Goal: Information Seeking & Learning: Learn about a topic

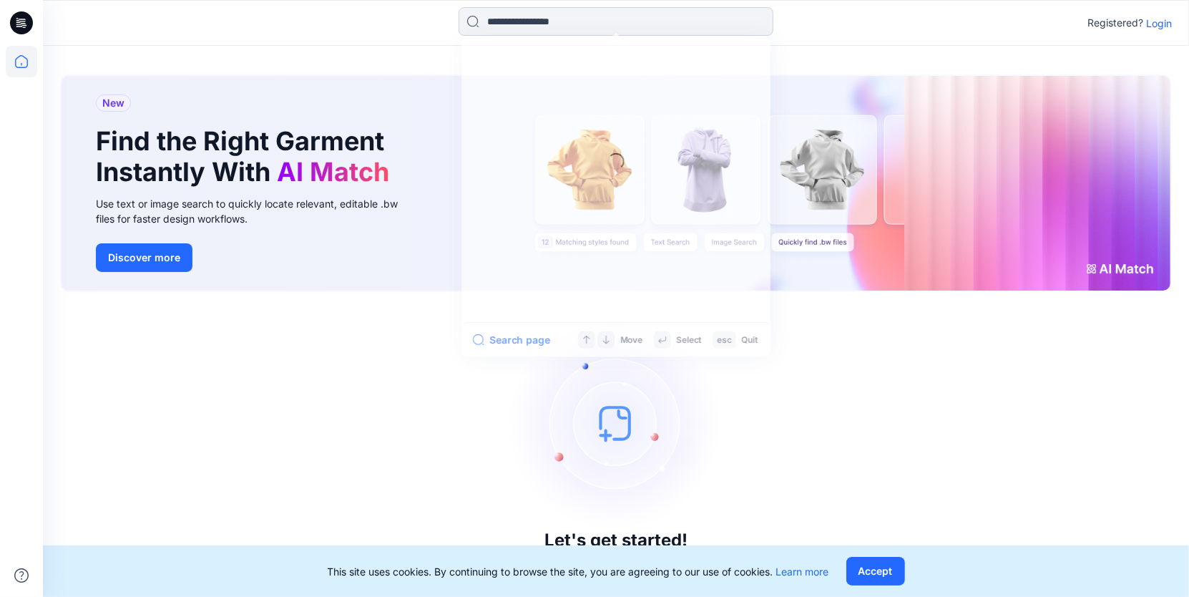
click at [522, 21] on input at bounding box center [616, 21] width 315 height 29
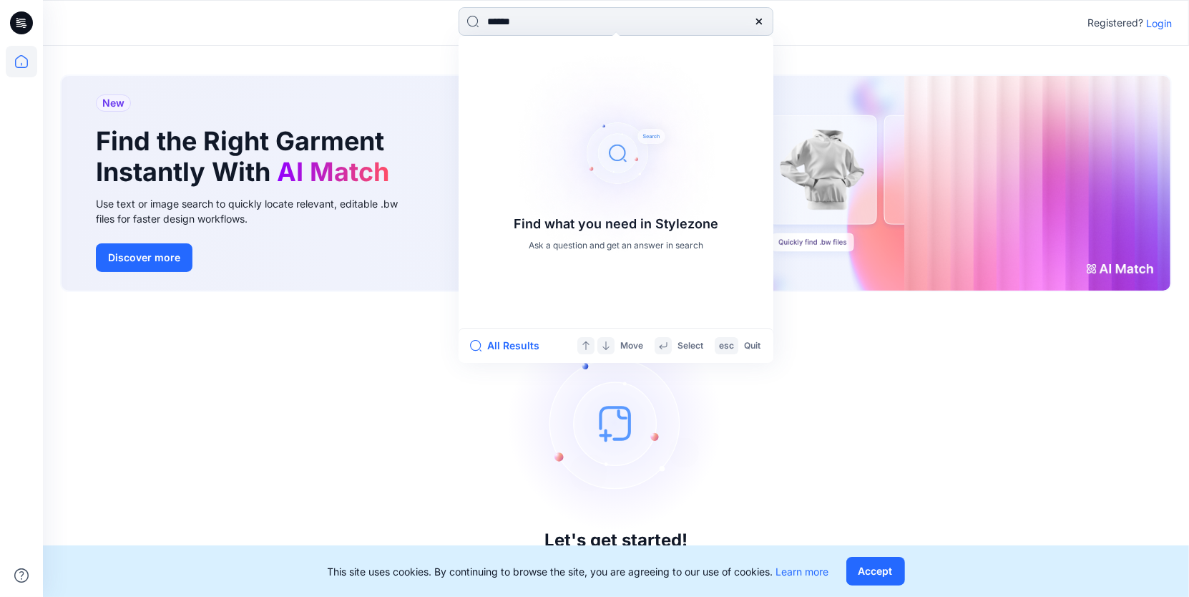
type input "*******"
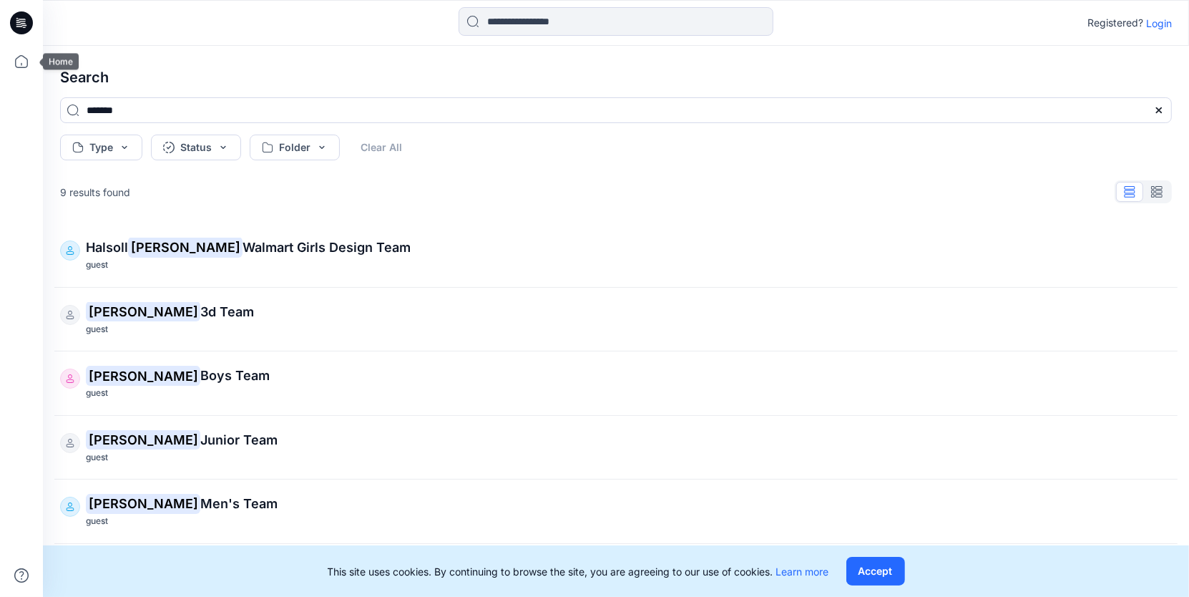
click at [19, 77] on div at bounding box center [21, 321] width 31 height 551
click at [19, 55] on icon at bounding box center [21, 61] width 31 height 31
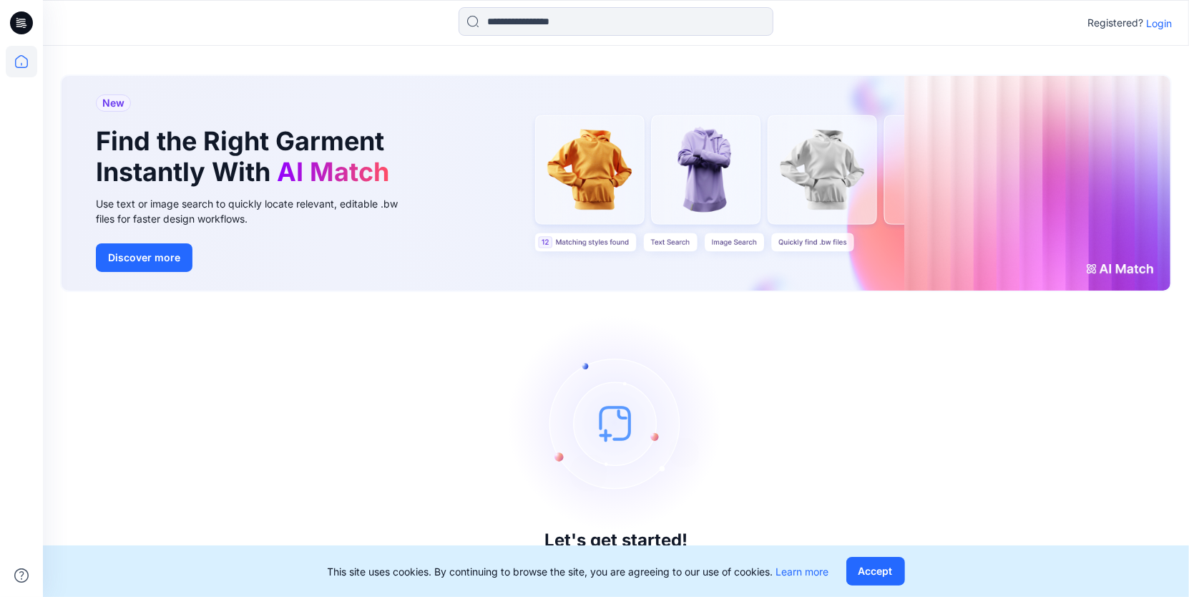
click at [1161, 23] on p "Login" at bounding box center [1159, 23] width 26 height 15
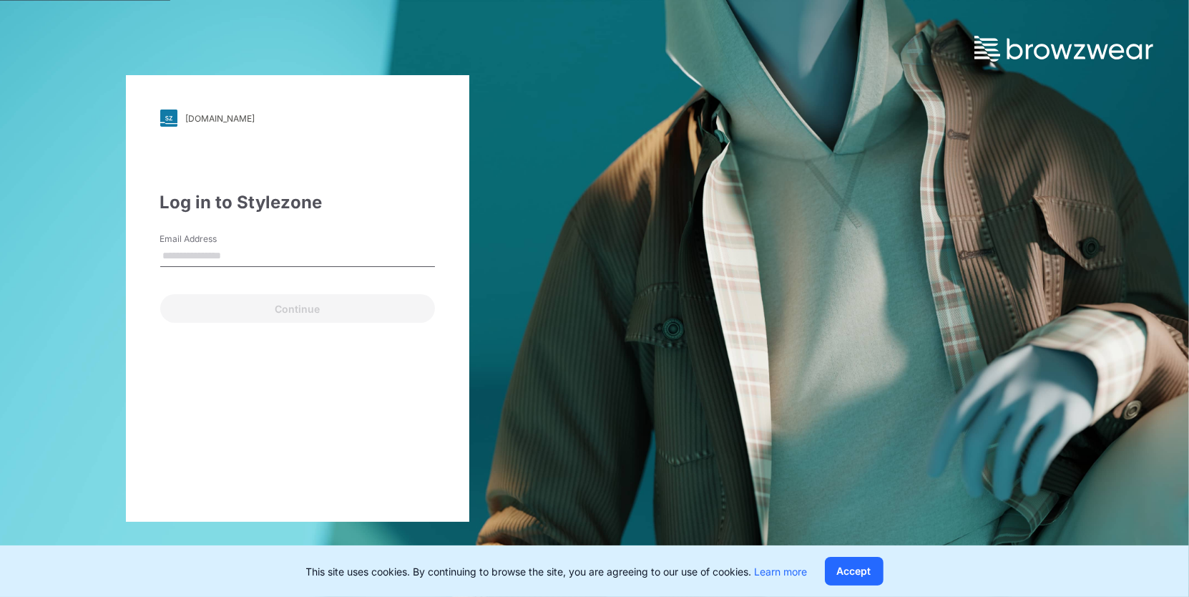
type input "**********"
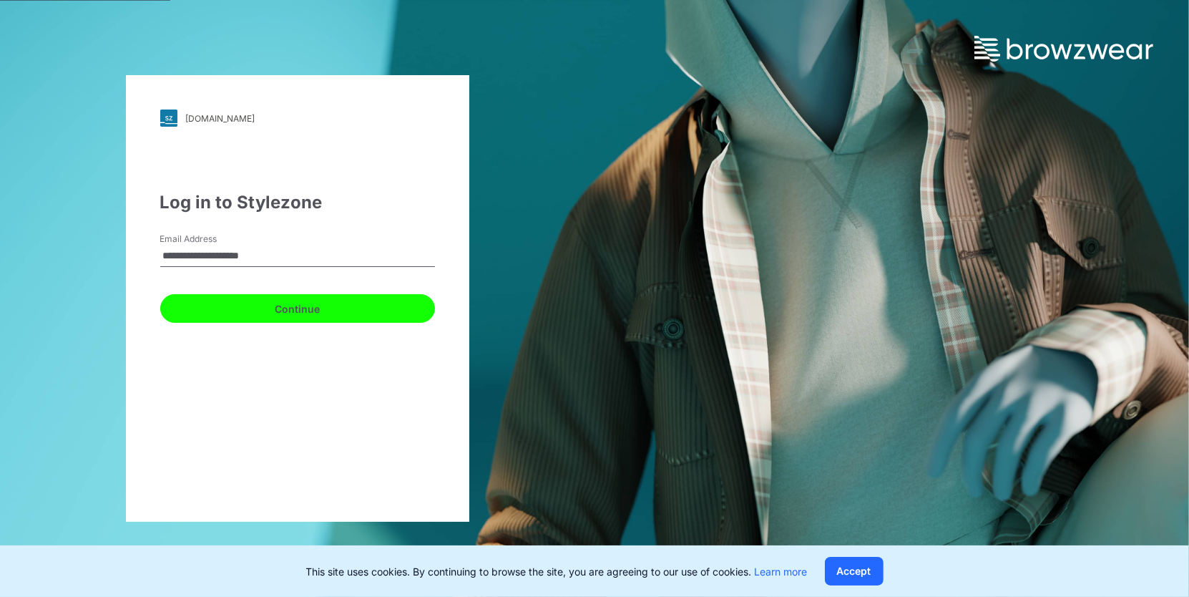
click at [293, 313] on button "Continue" at bounding box center [297, 308] width 275 height 29
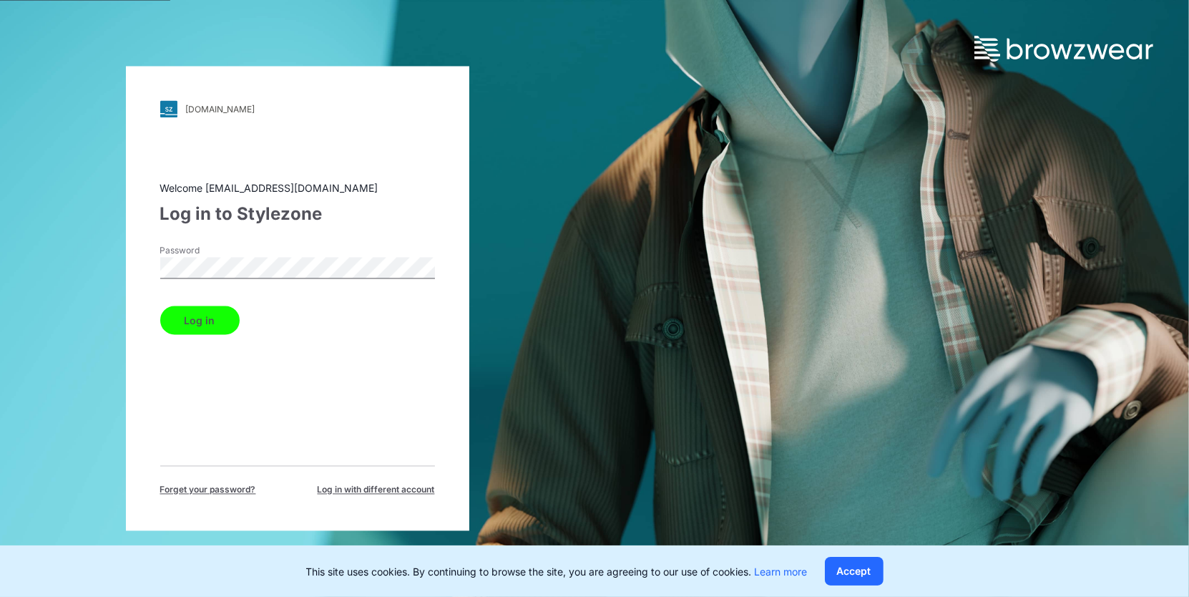
click at [160, 306] on button "Log in" at bounding box center [199, 320] width 79 height 29
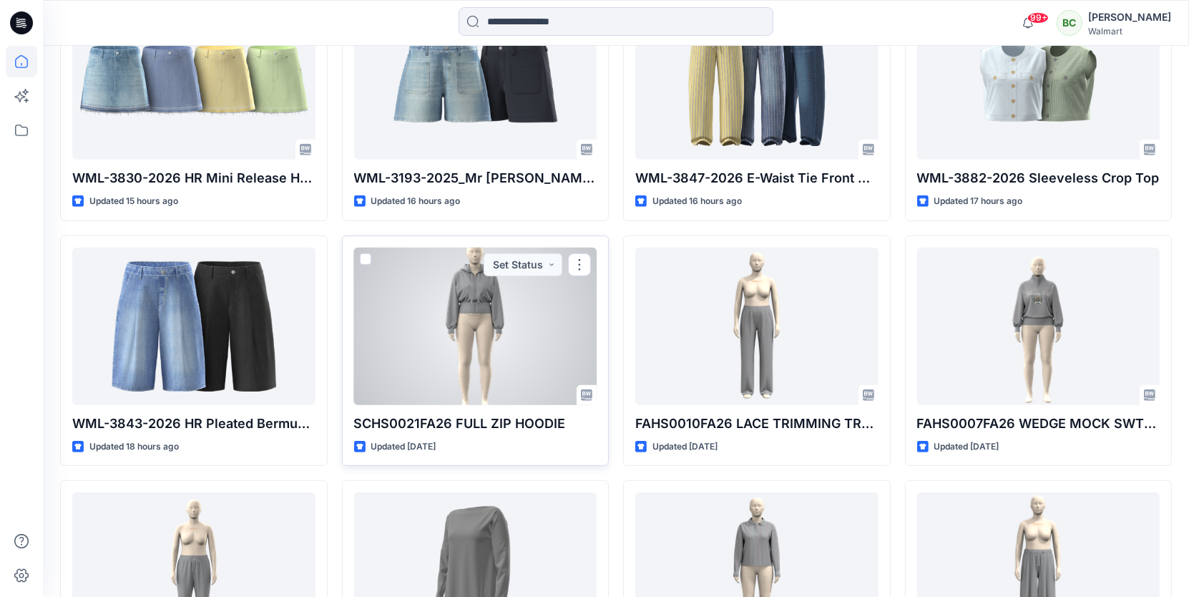
scroll to position [754, 0]
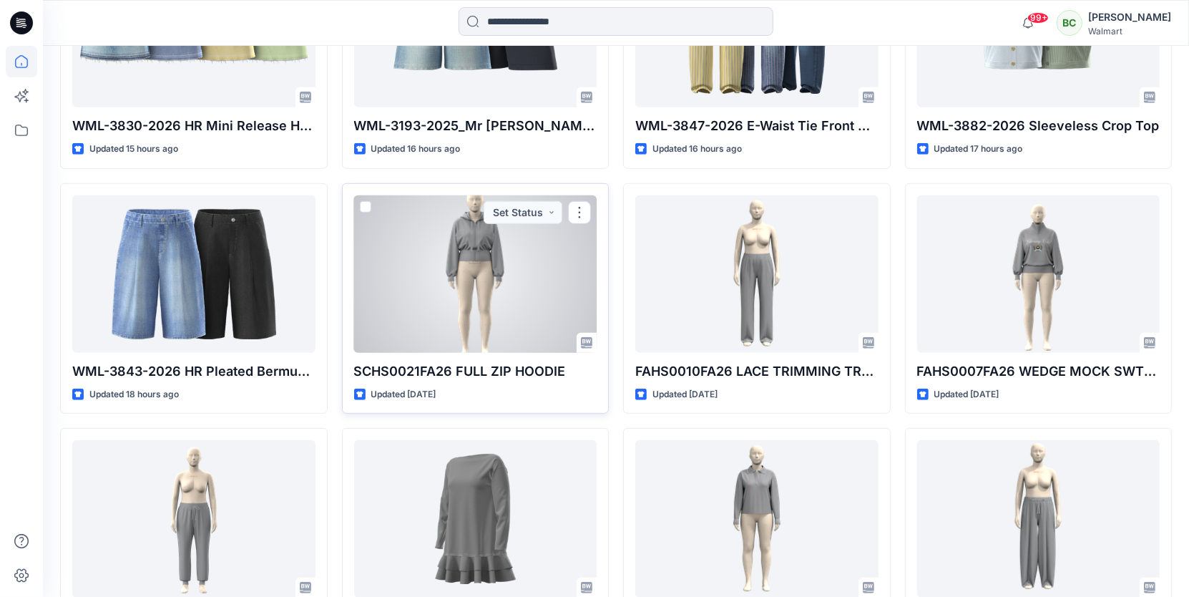
click at [512, 266] on div at bounding box center [475, 273] width 243 height 157
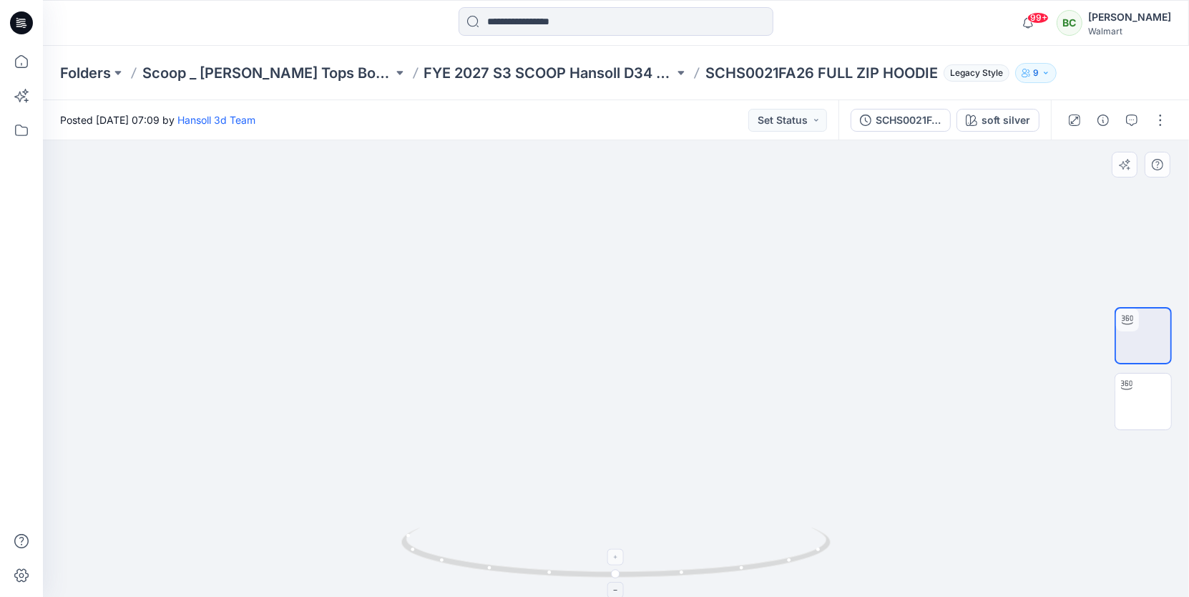
drag, startPoint x: 640, startPoint y: 287, endPoint x: 631, endPoint y: 577, distance: 290.6
click at [631, 577] on div at bounding box center [616, 368] width 1146 height 456
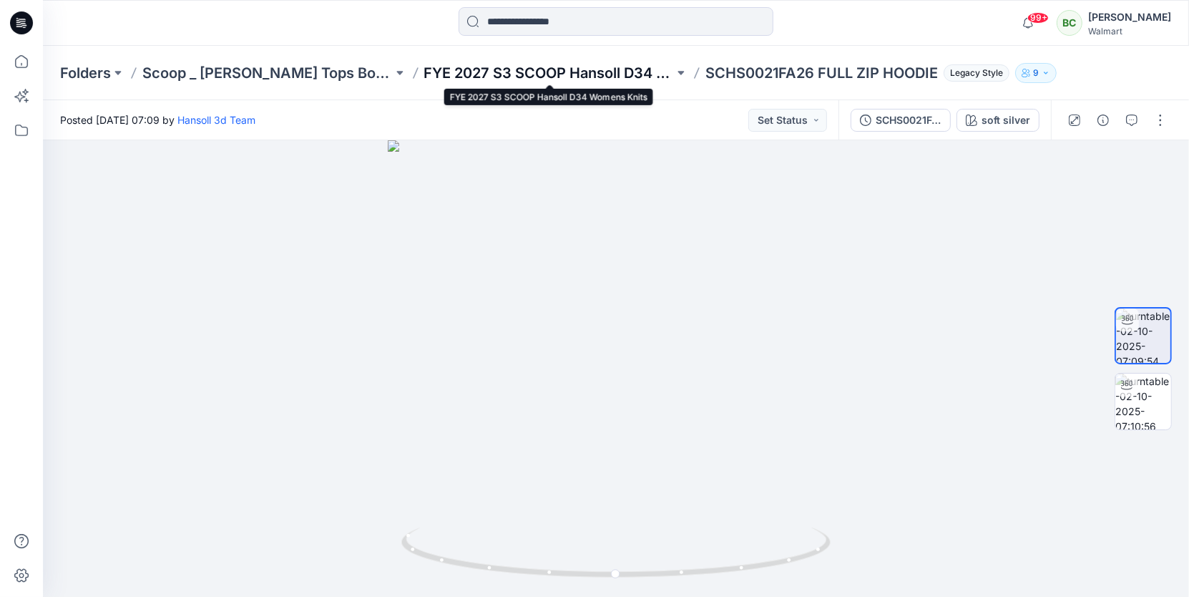
click at [558, 75] on p "FYE 2027 S3 SCOOP Hansoll D34 Womens Knits" at bounding box center [549, 73] width 250 height 20
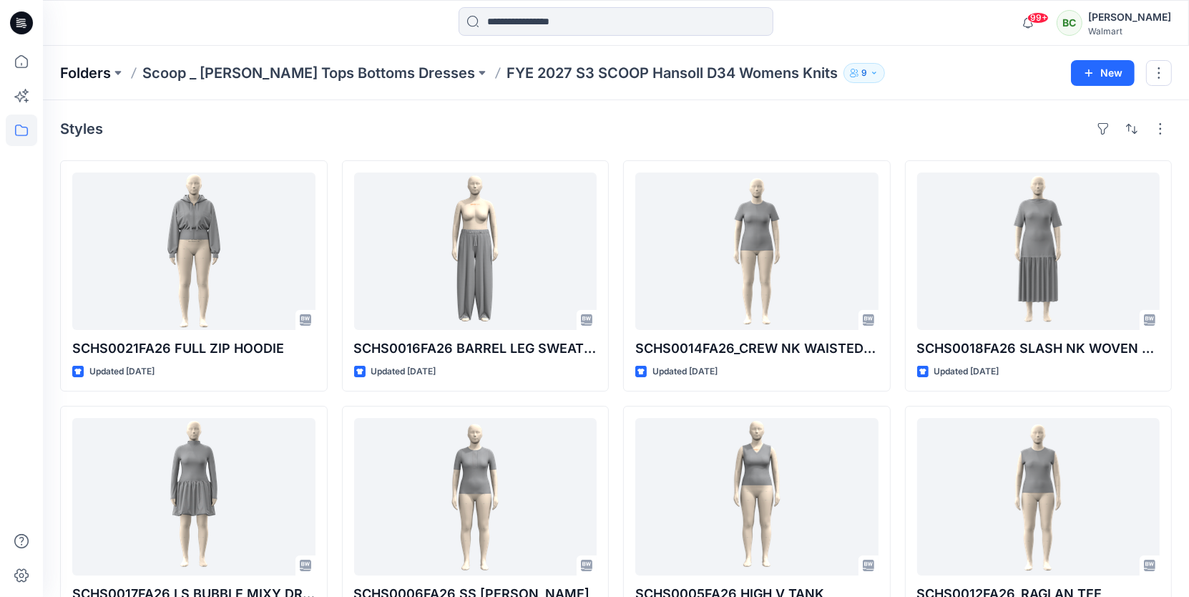
click at [103, 69] on p "Folders" at bounding box center [85, 73] width 51 height 20
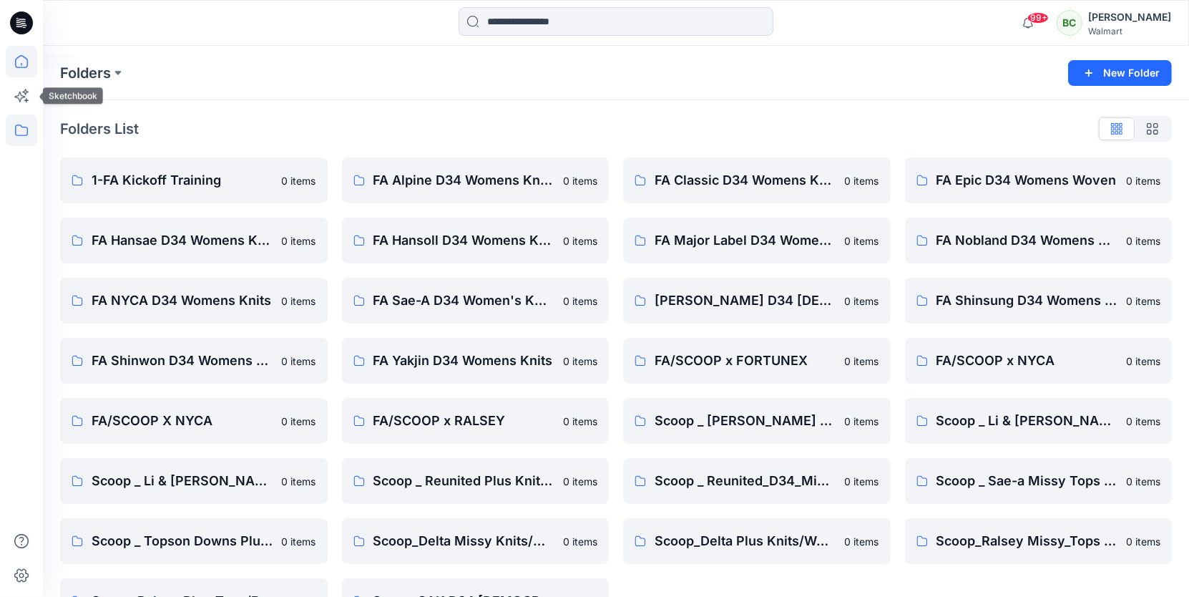
click at [24, 63] on icon at bounding box center [21, 61] width 31 height 31
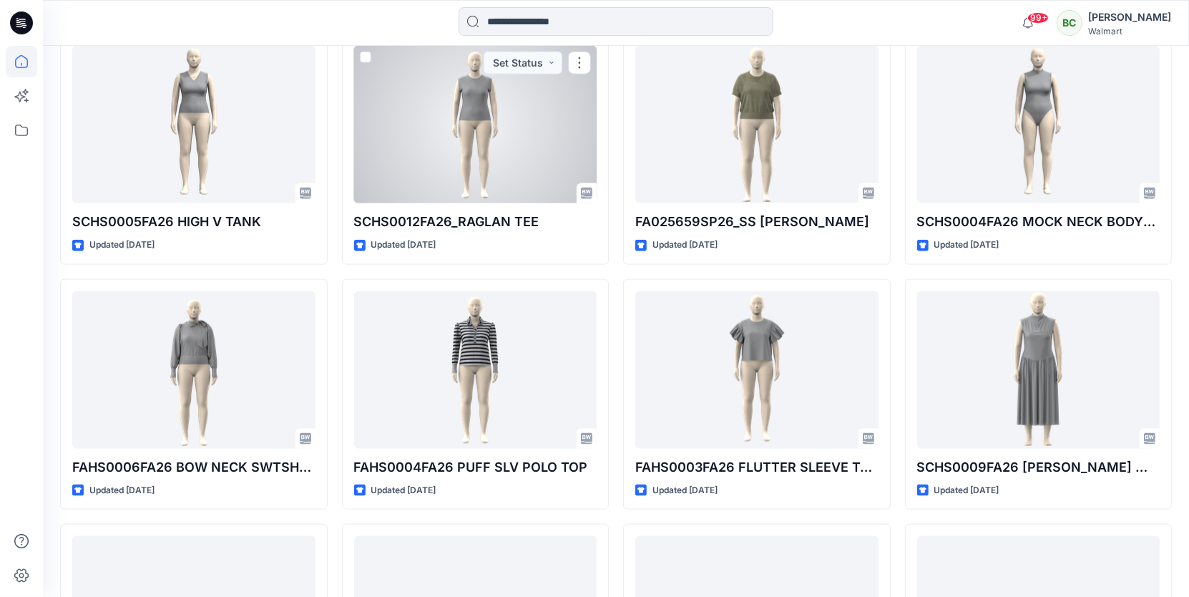
scroll to position [1639, 0]
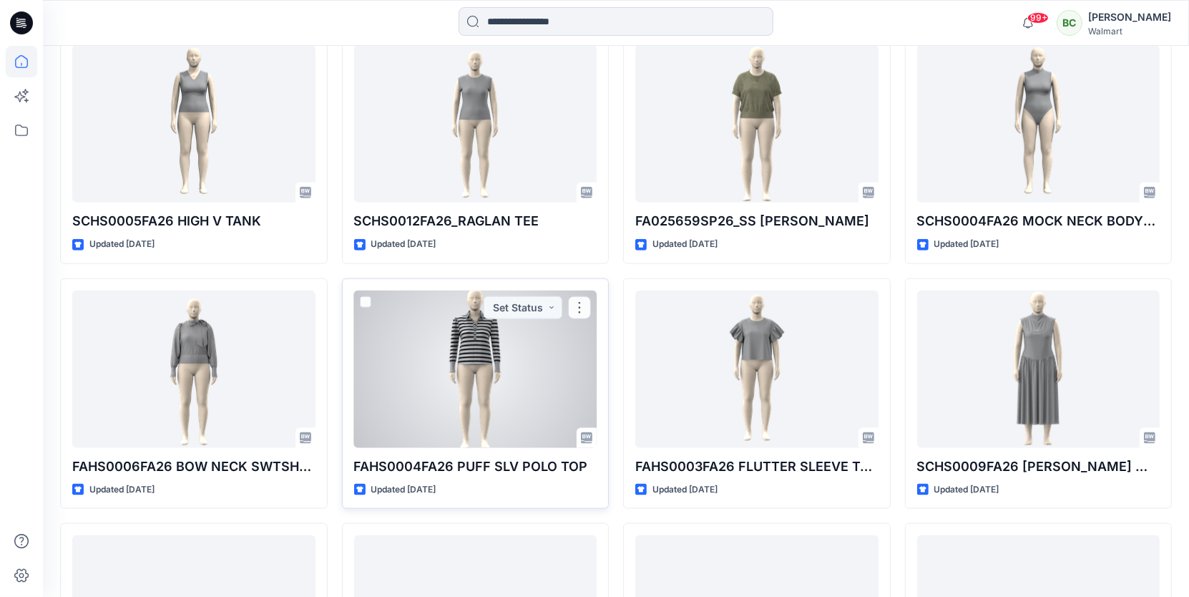
click at [502, 346] on div at bounding box center [475, 368] width 243 height 157
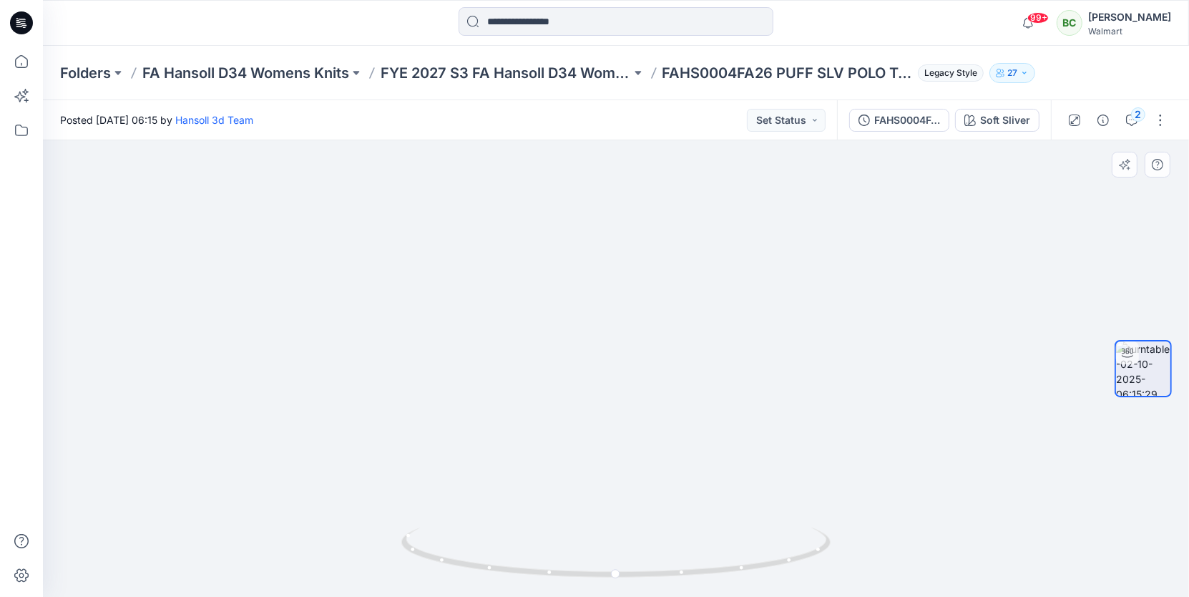
drag, startPoint x: 652, startPoint y: 238, endPoint x: 637, endPoint y: 472, distance: 234.5
click at [637, 472] on img at bounding box center [600, 251] width 1395 height 692
drag, startPoint x: 639, startPoint y: 409, endPoint x: 642, endPoint y: 387, distance: 22.4
click at [642, 387] on img at bounding box center [603, 240] width 1395 height 714
click at [1134, 113] on div "2" at bounding box center [1138, 114] width 14 height 14
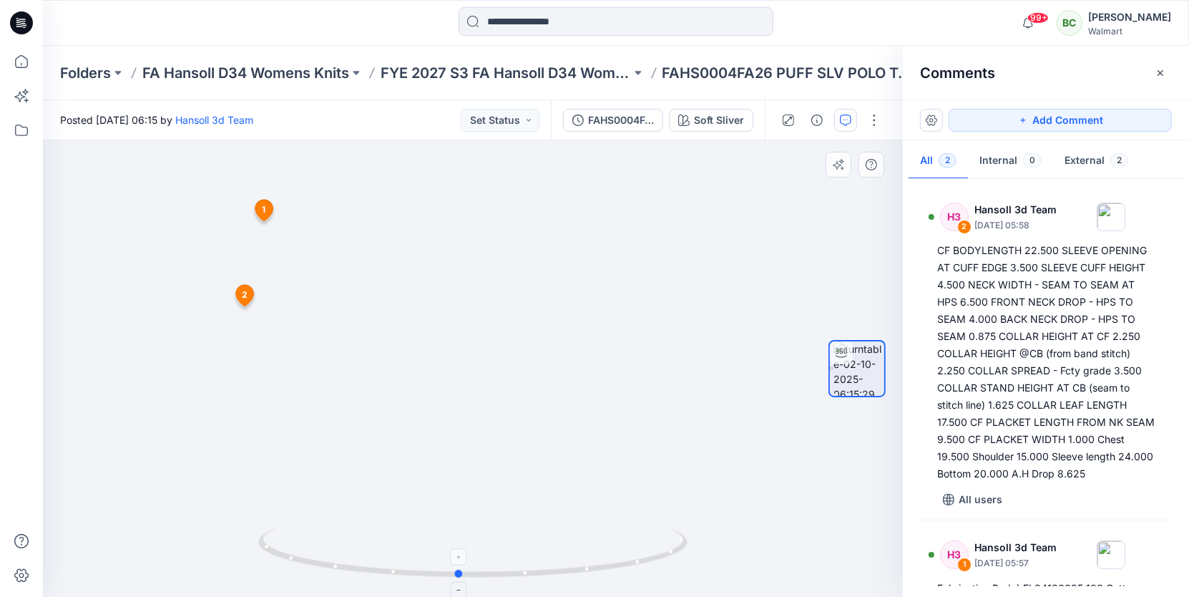
drag, startPoint x: 473, startPoint y: 574, endPoint x: 459, endPoint y: 588, distance: 20.2
click at [459, 581] on icon at bounding box center [474, 554] width 433 height 54
drag, startPoint x: 475, startPoint y: 233, endPoint x: 475, endPoint y: 264, distance: 30.8
click at [475, 264] on img at bounding box center [473, 329] width 859 height 537
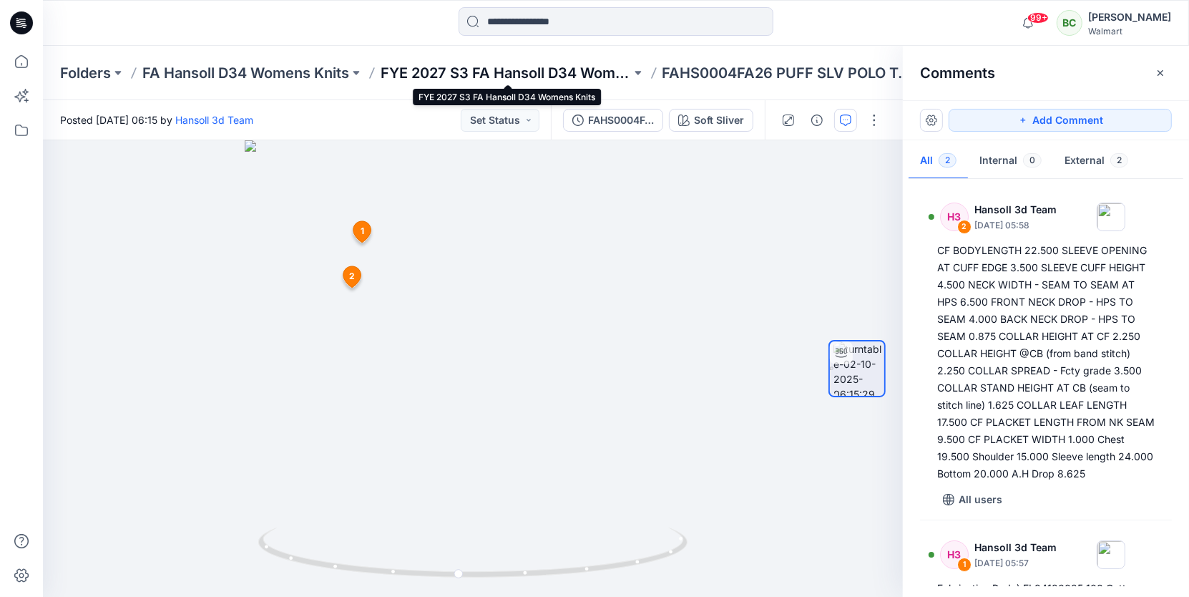
click at [545, 72] on p "FYE 2027 S3 FA Hansoll D34 Womens Knits" at bounding box center [506, 73] width 250 height 20
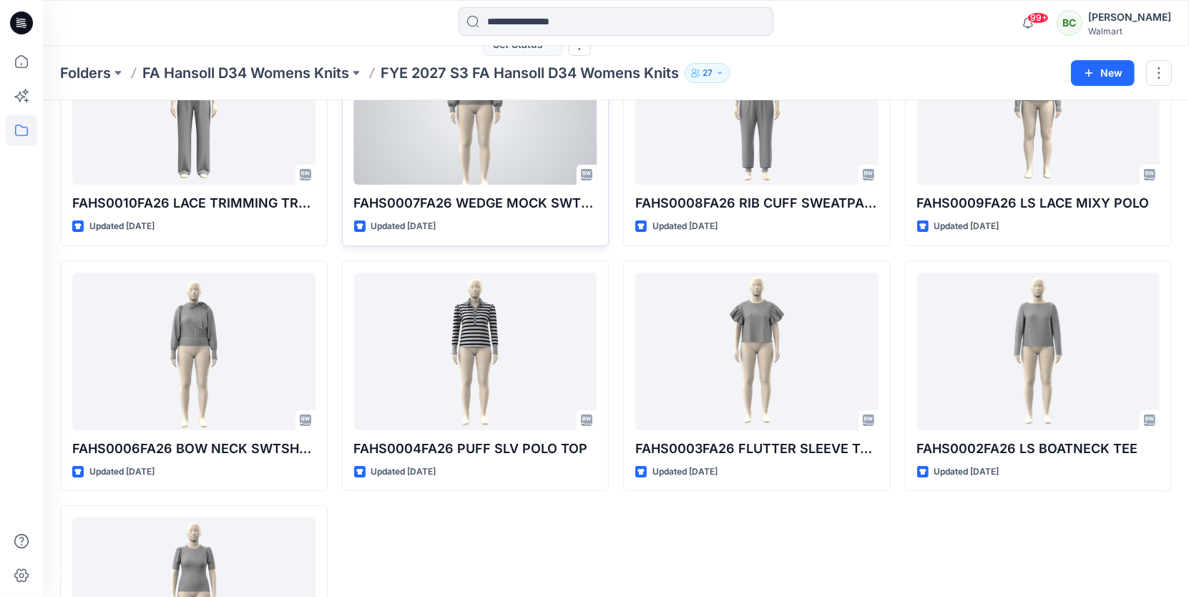
scroll to position [147, 0]
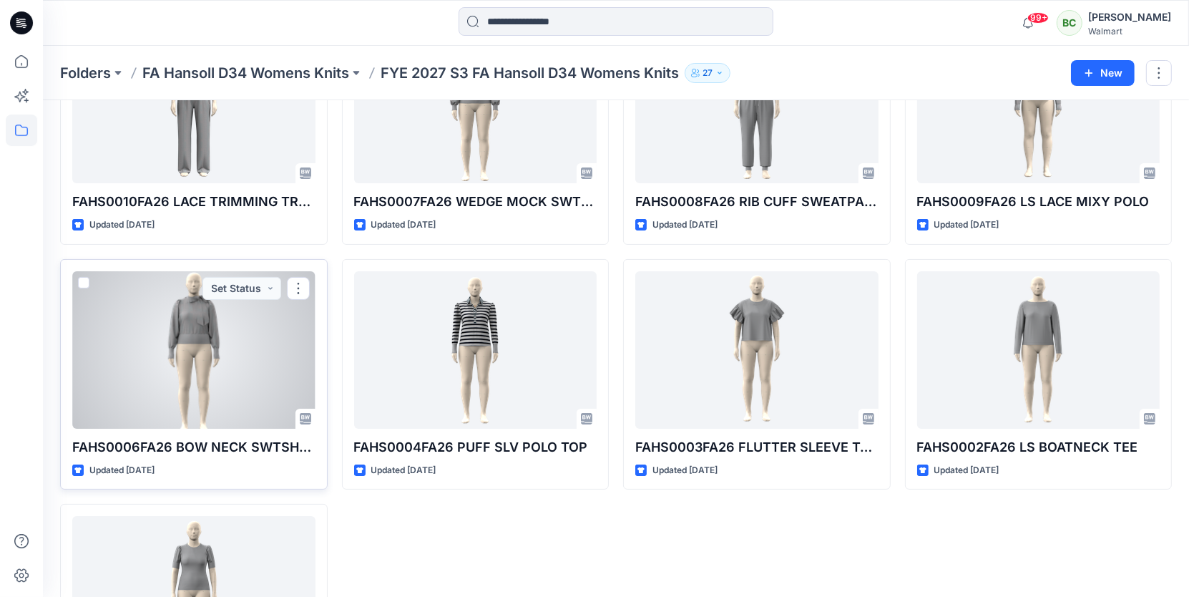
click at [204, 351] on div at bounding box center [193, 349] width 243 height 157
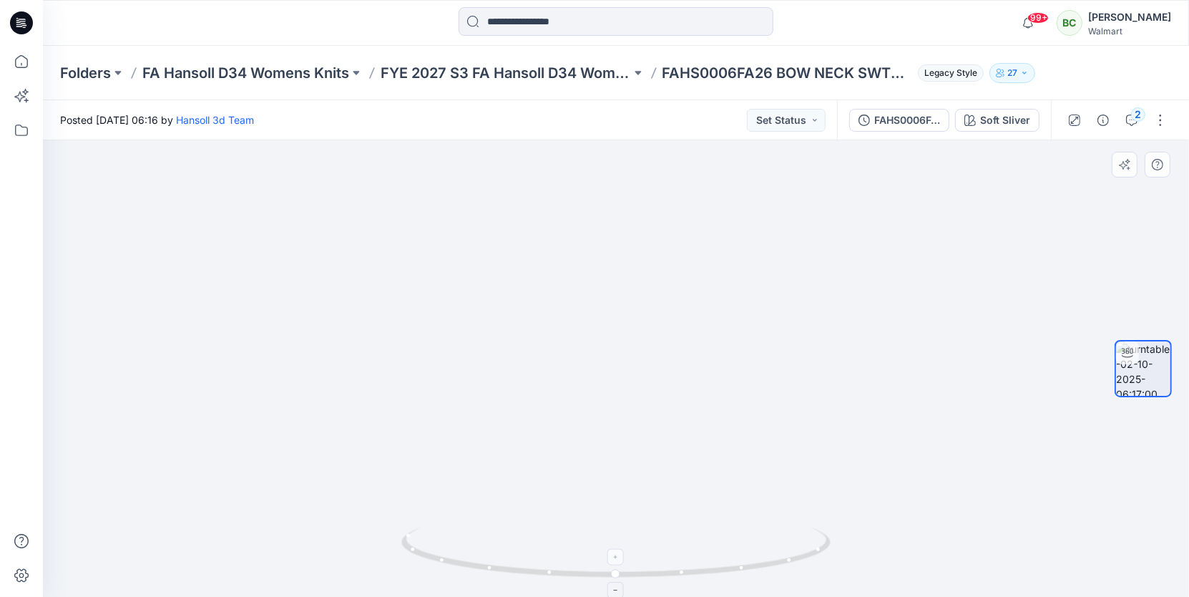
drag, startPoint x: 660, startPoint y: 280, endPoint x: 622, endPoint y: 537, distance: 259.8
click at [622, 537] on div at bounding box center [616, 368] width 1146 height 456
drag, startPoint x: 615, startPoint y: 569, endPoint x: 645, endPoint y: 584, distance: 33.6
click at [645, 581] on icon at bounding box center [617, 554] width 433 height 54
click at [1128, 120] on icon "button" at bounding box center [1131, 119] width 11 height 11
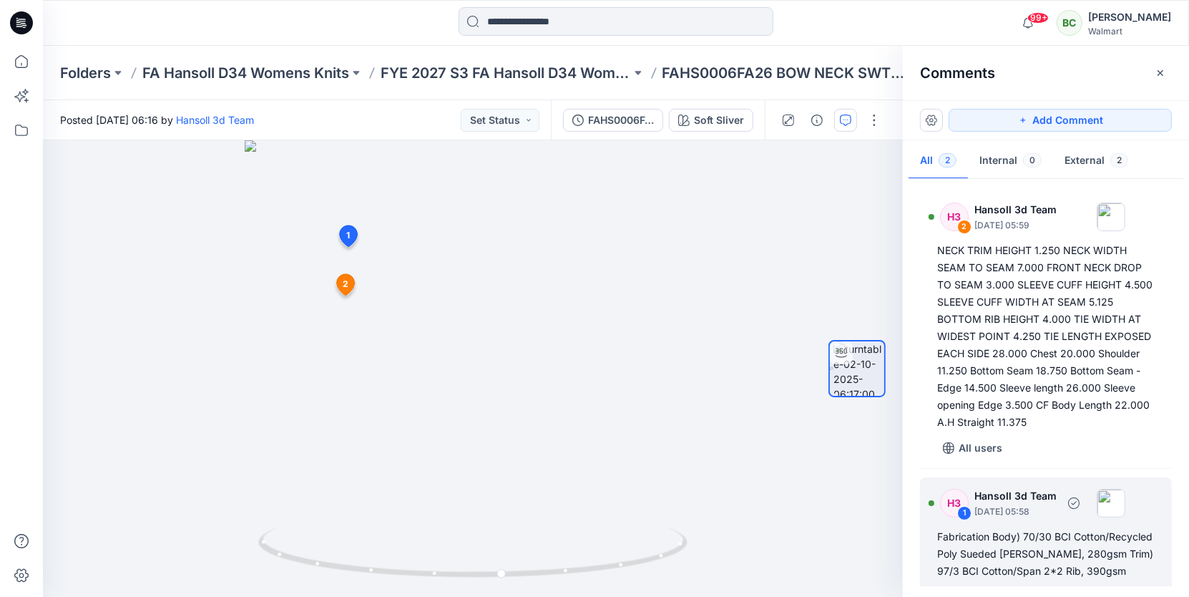
scroll to position [30, 0]
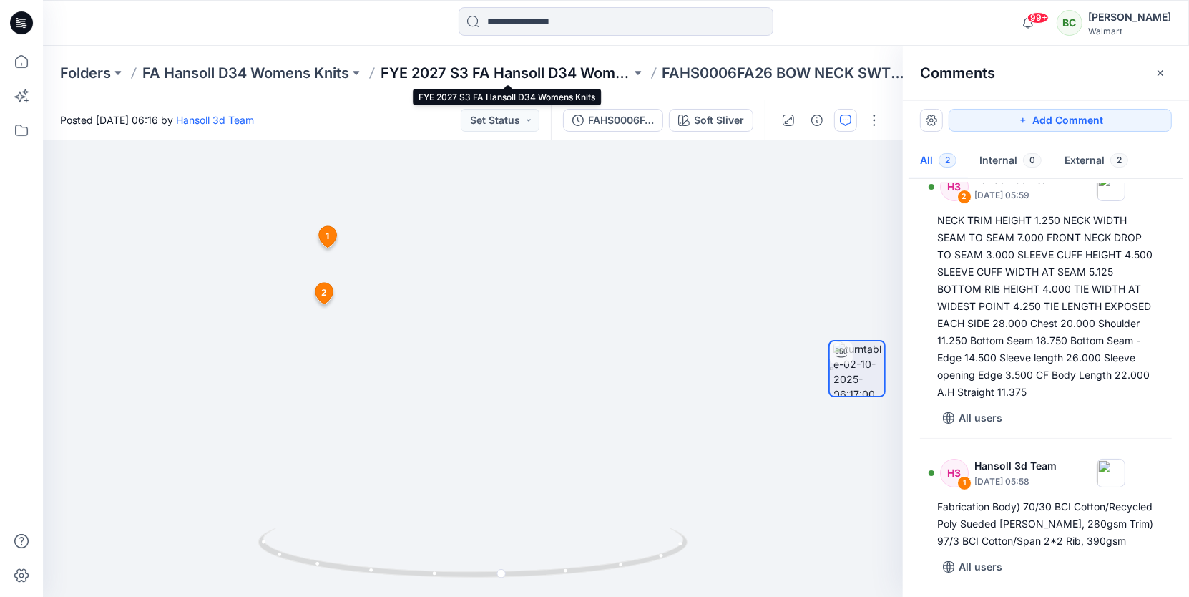
click at [507, 82] on p "FYE 2027 S3 FA Hansoll D34 Womens Knits" at bounding box center [506, 73] width 250 height 20
